Goal: Task Accomplishment & Management: Manage account settings

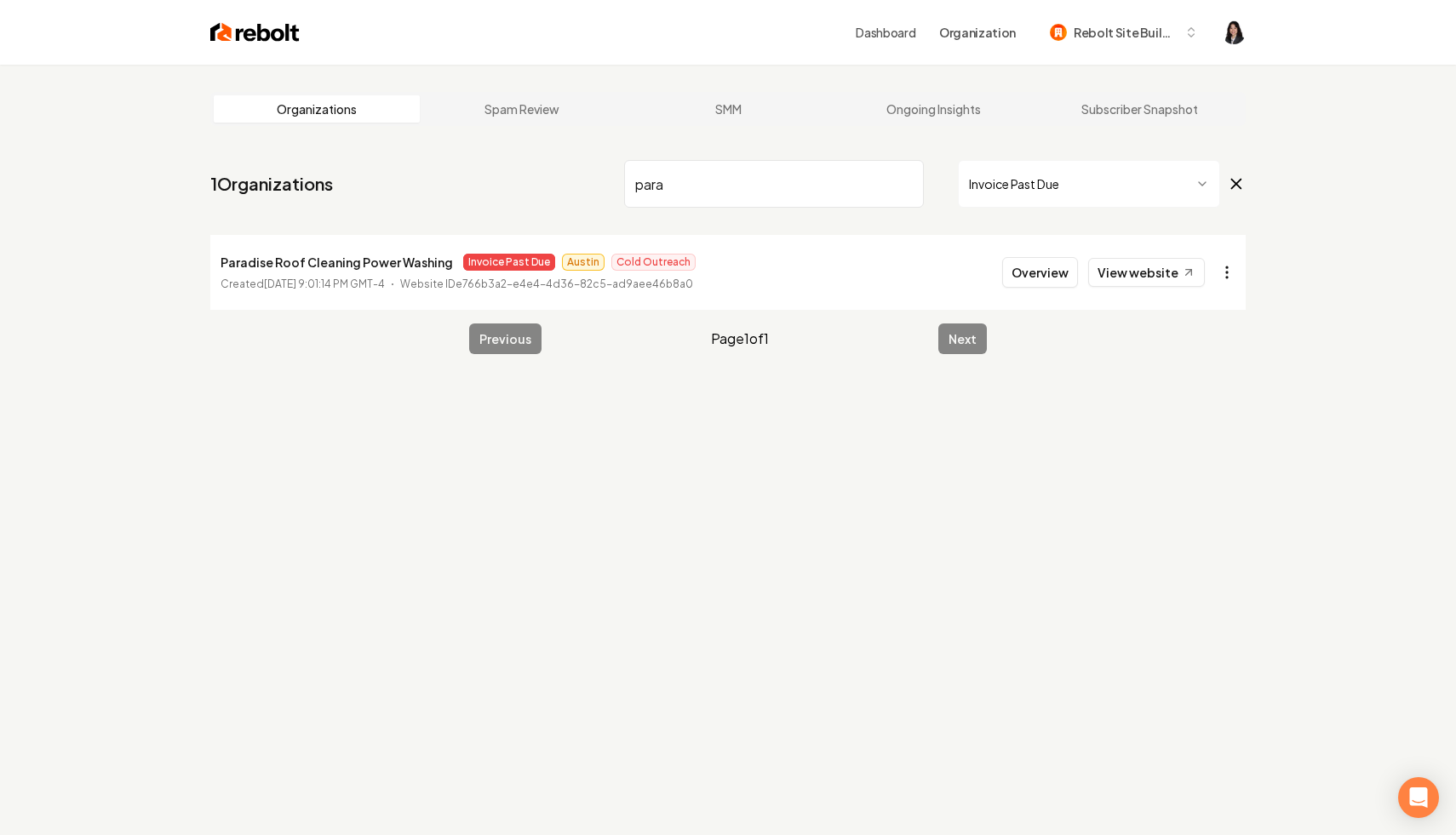
type input "para"
click at [1234, 273] on html "Dashboard Organization Rebolt Site Builder Organizations Spam Review SMM Ongoin…" at bounding box center [728, 417] width 1456 height 835
click at [1224, 425] on link "View in Stripe" at bounding box center [1185, 420] width 108 height 28
click at [905, 184] on input "para" at bounding box center [774, 184] width 300 height 48
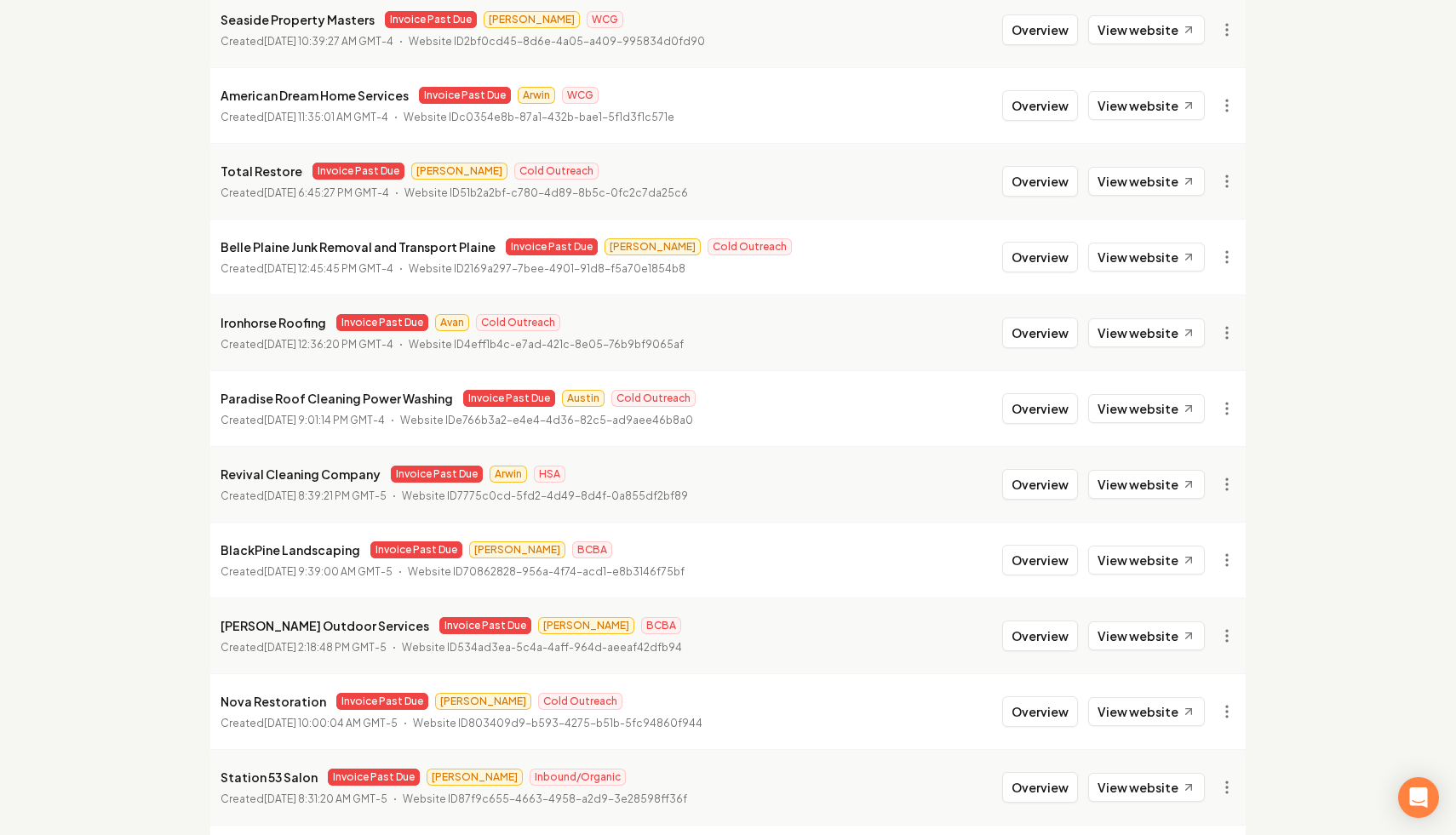
scroll to position [59, 0]
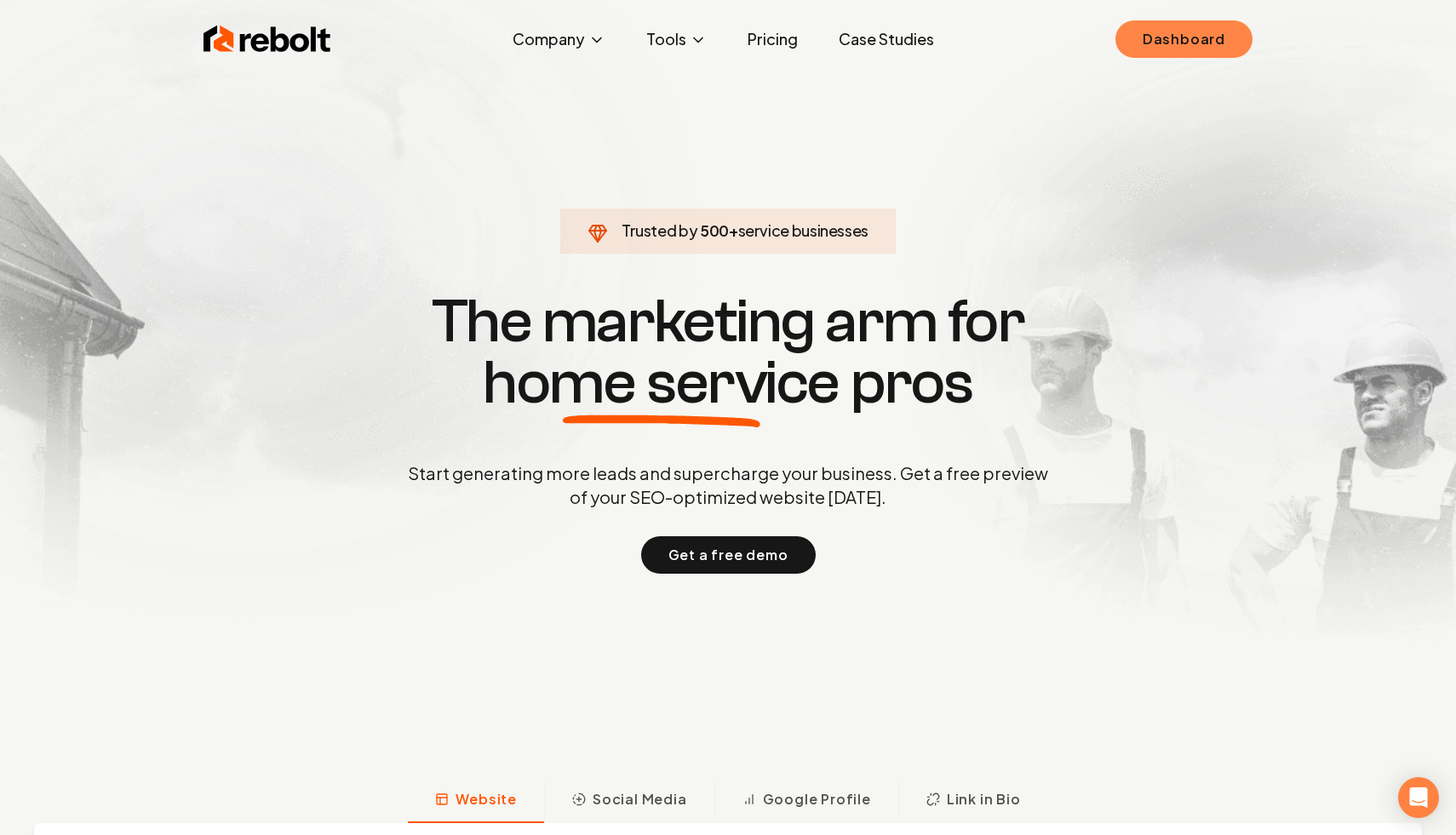
click at [1169, 43] on link "Dashboard" at bounding box center [1184, 39] width 137 height 37
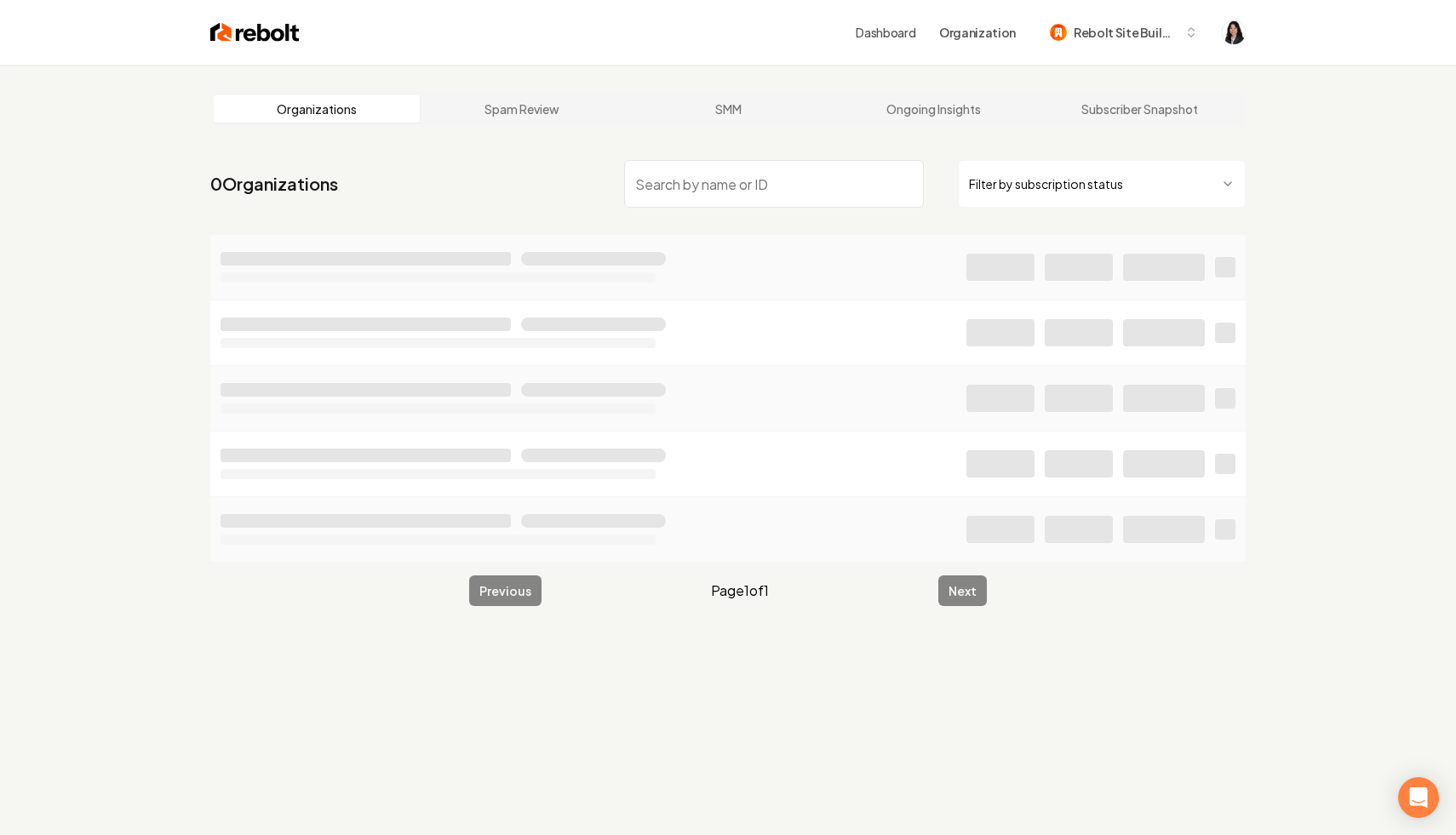
click at [1172, 177] on html "Dashboard Organization Rebolt Site Builder Organizations Spam Review SMM Ongoin…" at bounding box center [728, 417] width 1456 height 835
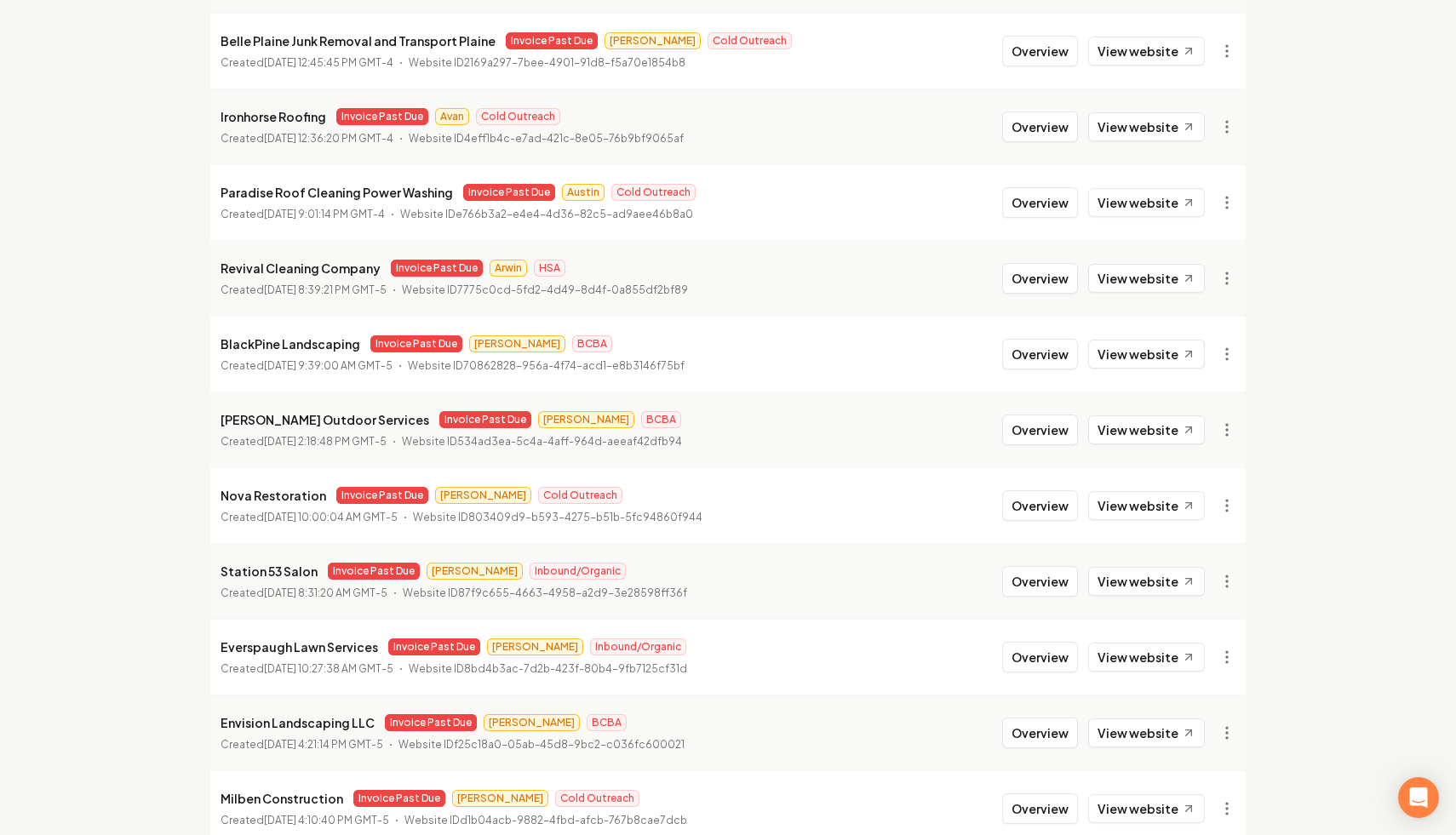
scroll to position [1283, 0]
